Goal: Communication & Community: Answer question/provide support

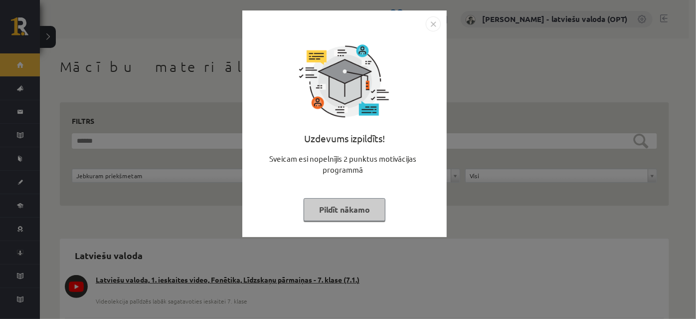
click at [364, 209] on button "Pildīt nākamo" at bounding box center [345, 209] width 82 height 23
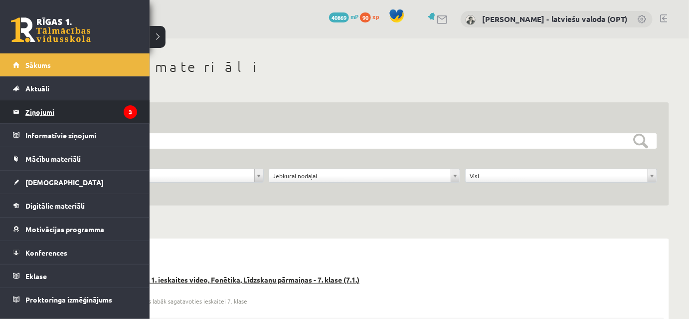
click at [45, 112] on legend "Ziņojumi 3" at bounding box center [81, 111] width 112 height 23
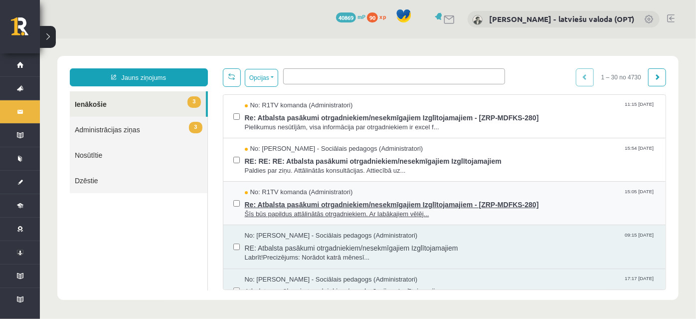
click at [321, 209] on span "Šīs būs papildus attālinātās otrgadniekiem. Ar labākajiem vēlēj..." at bounding box center [449, 213] width 411 height 9
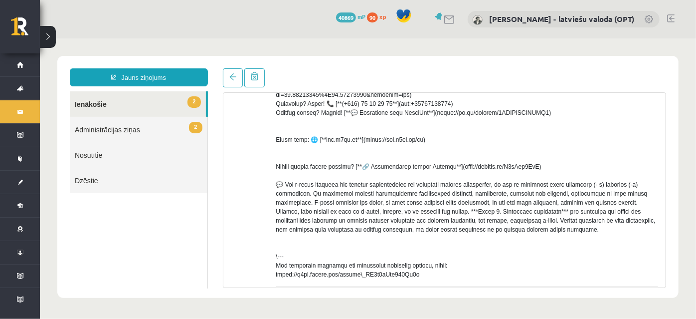
scroll to position [181, 0]
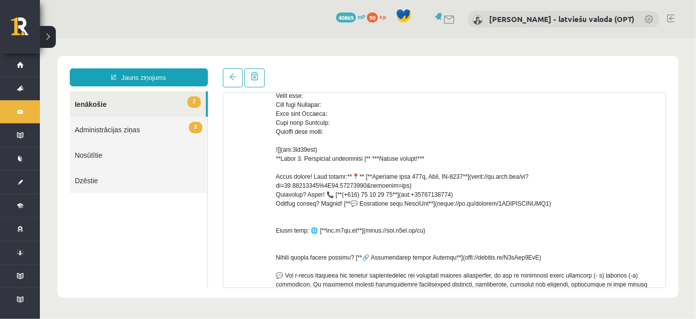
click at [117, 105] on link "2 Ienākošie" at bounding box center [137, 103] width 136 height 25
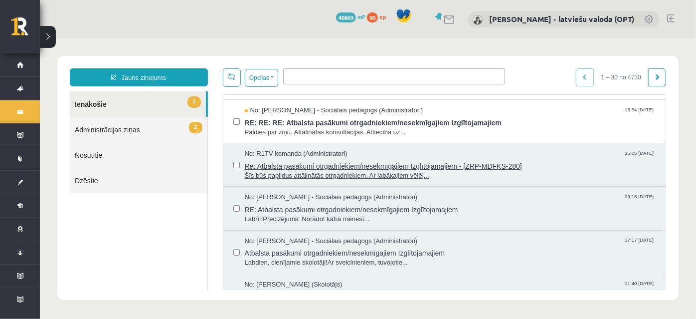
scroll to position [90, 0]
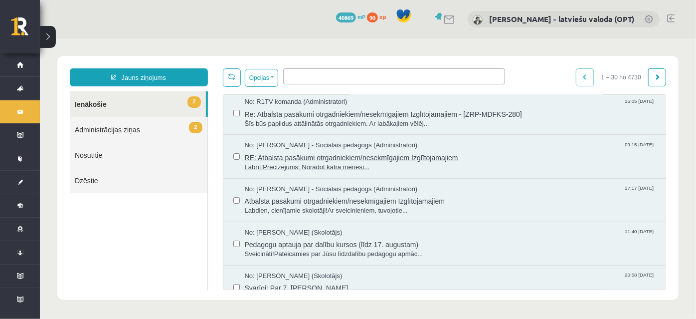
click at [347, 155] on span "RE: Atbalsta pasākumi otrgadniekiem/nesekmīgajiem Izglītojamajiem" at bounding box center [449, 156] width 411 height 12
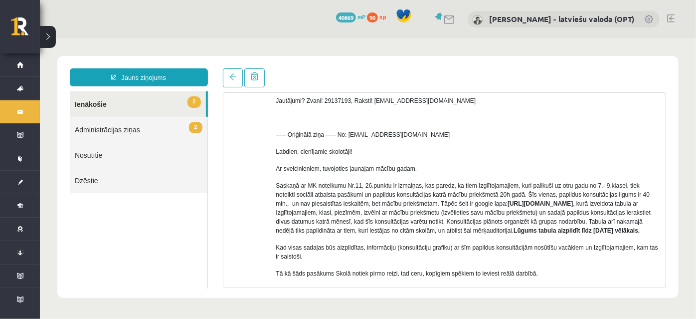
scroll to position [226, 0]
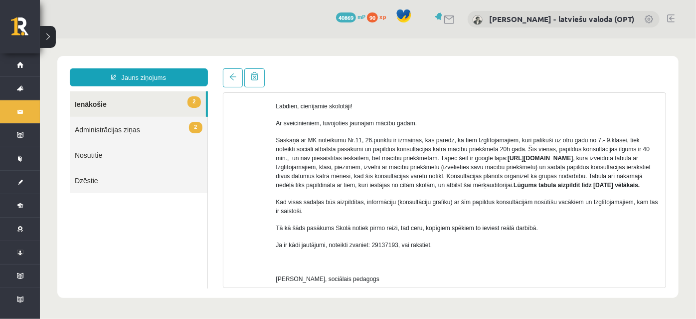
drag, startPoint x: 503, startPoint y: 157, endPoint x: 451, endPoint y: 165, distance: 52.0
click at [451, 165] on p "Saskaņā ar MK noteikumu Nr.11, 26.punktu ir izmaiņas, kas paredz, ka tiem Izglī…" at bounding box center [467, 162] width 382 height 54
click at [310, 202] on div "Labrīt! Precizējums: Norādot katrā mēnesī datumu, kad būs konsultācija, norādie…" at bounding box center [467, 149] width 382 height 441
click at [147, 131] on link "2 Administrācijas ziņas" at bounding box center [138, 128] width 138 height 25
click at [143, 131] on link "2 Administrācijas ziņas" at bounding box center [138, 128] width 138 height 25
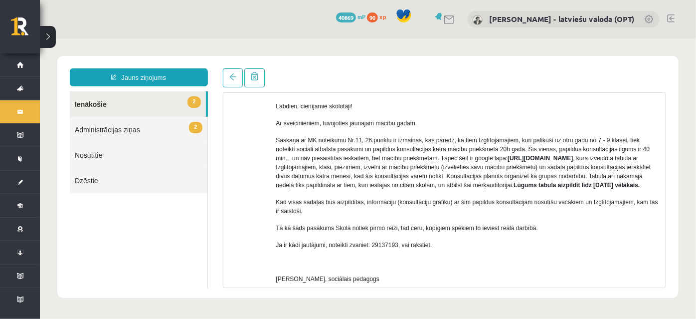
click at [118, 130] on link "2 Administrācijas ziņas" at bounding box center [138, 128] width 138 height 25
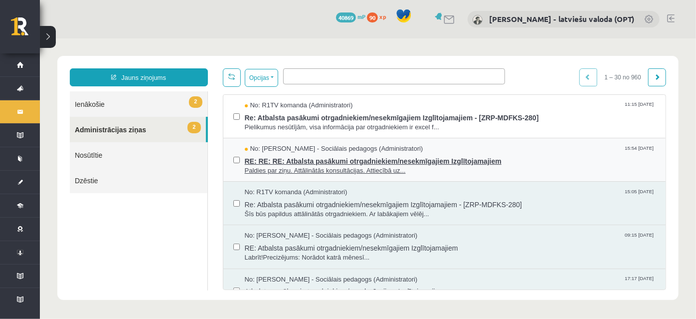
scroll to position [0, 0]
click at [352, 163] on span "RE: RE: RE: Atbalsta pasākumi otrgadniekiem/nesekmīgajiem Izglītojamajiem" at bounding box center [449, 159] width 411 height 12
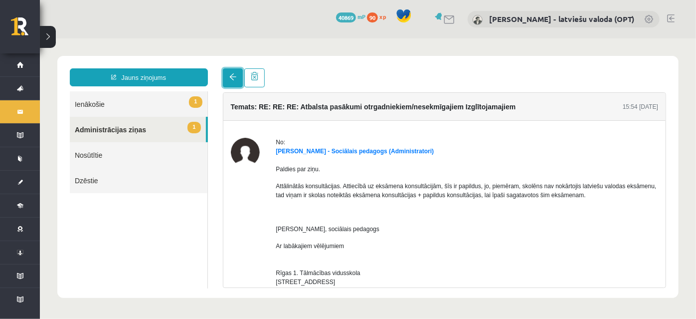
click at [229, 77] on span at bounding box center [232, 76] width 7 height 7
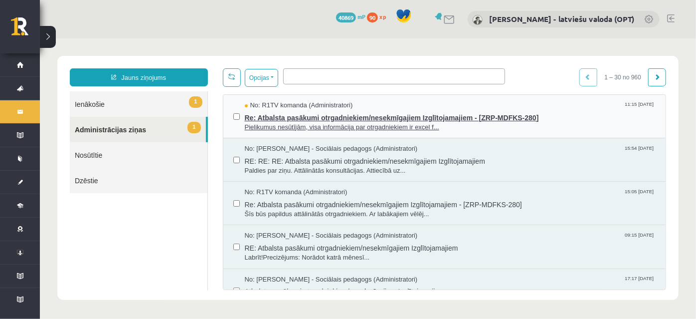
click at [311, 113] on span "Re: Atbalsta pasākumi otrgadniekiem/nesekmīgajiem Izglītojamajiem - [ZRP-MDFKS-…" at bounding box center [449, 116] width 411 height 12
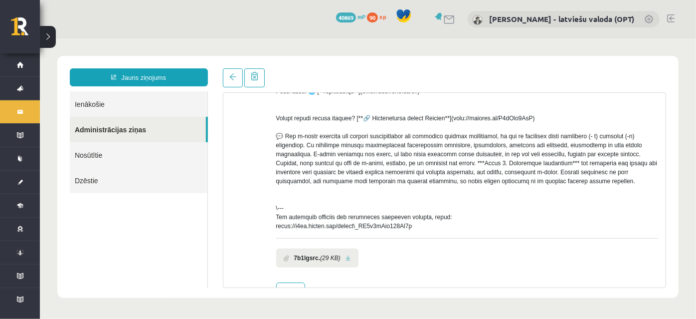
scroll to position [359, 0]
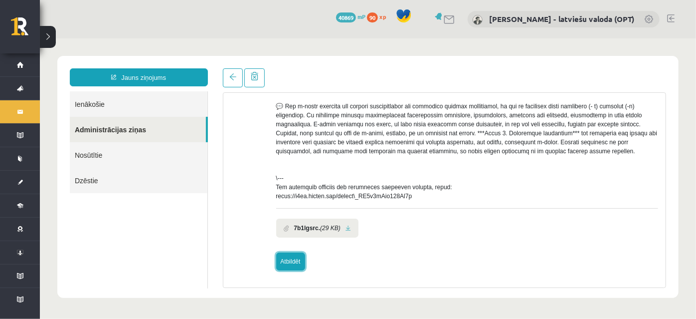
click at [291, 261] on link "Atbildēt" at bounding box center [290, 261] width 29 height 18
type input "**********"
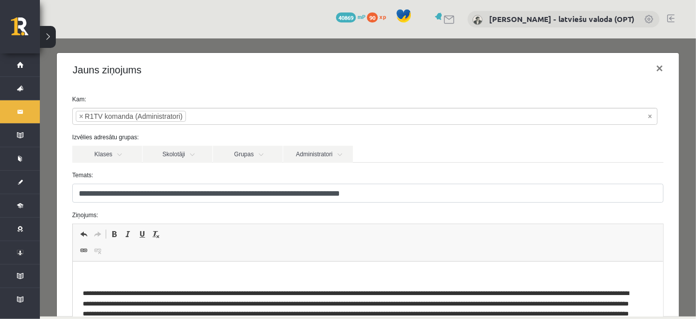
click at [148, 276] on p "**********" at bounding box center [361, 276] width 558 height 10
click at [147, 275] on p "**********" at bounding box center [361, 276] width 558 height 10
click at [313, 276] on p "**********" at bounding box center [361, 276] width 558 height 10
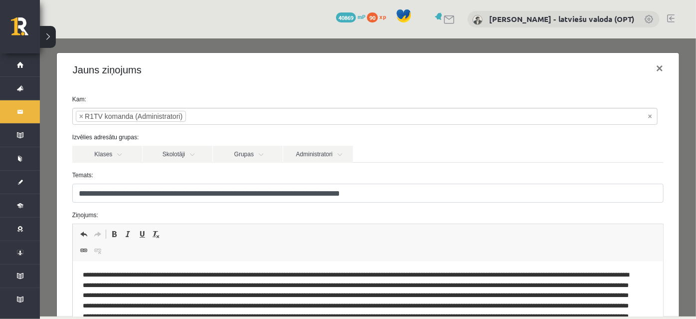
scroll to position [0, 0]
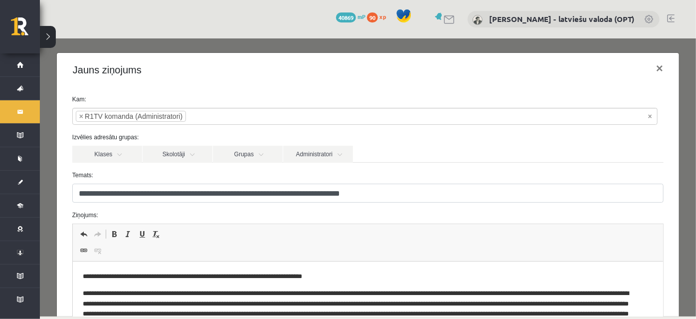
click at [339, 277] on p "**********" at bounding box center [361, 276] width 558 height 10
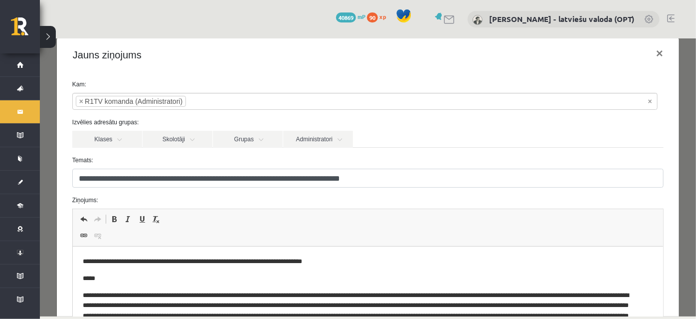
scroll to position [162, 0]
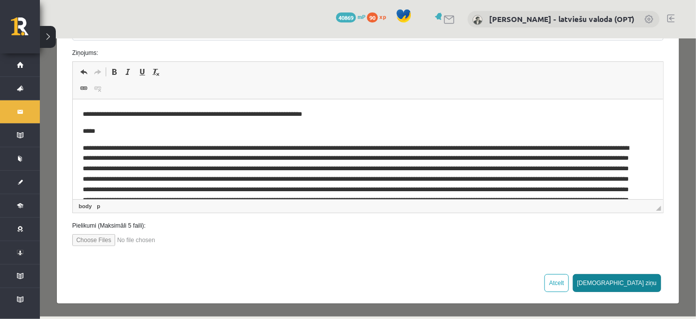
click at [637, 286] on button "[DEMOGRAPHIC_DATA] ziņu" at bounding box center [616, 282] width 89 height 18
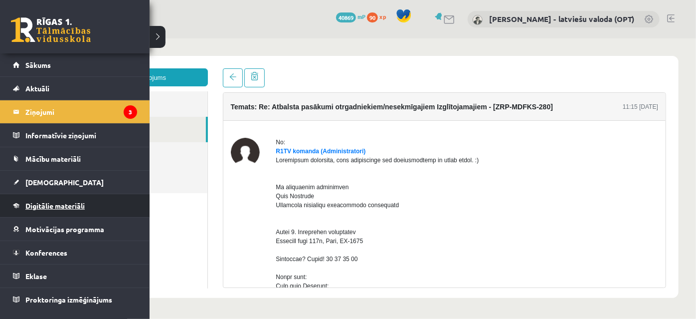
scroll to position [0, 0]
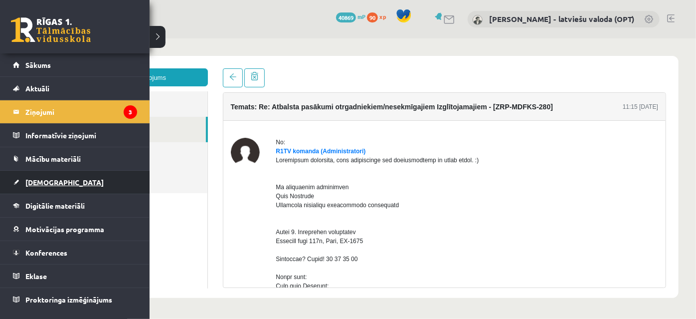
click at [46, 182] on span "[DEMOGRAPHIC_DATA]" at bounding box center [64, 182] width 78 height 9
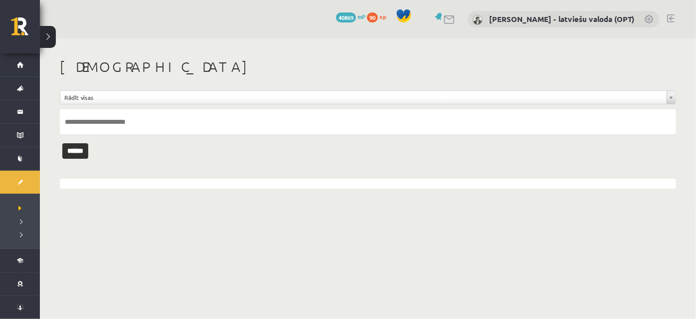
click at [673, 17] on link at bounding box center [670, 18] width 7 height 8
